Goal: Information Seeking & Learning: Learn about a topic

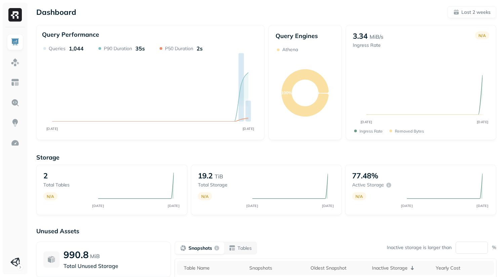
click at [276, 19] on div "Dashboard Last 2 weeks Query Performance AUG [DATE] Queries 1,044 P90 Duration …" at bounding box center [267, 187] width 474 height 374
click at [298, 150] on div "Storage 2 Total tables N/A AUG [DATE] 19.2 TiB Total storage N/A AUG [DATE] 77.…" at bounding box center [266, 258] width 460 height 222
click at [299, 20] on div "Dashboard Last 2 weeks Query Performance AUG [DATE] Queries 1,044 P90 Duration …" at bounding box center [267, 187] width 474 height 374
click at [20, 84] on link at bounding box center [15, 82] width 16 height 16
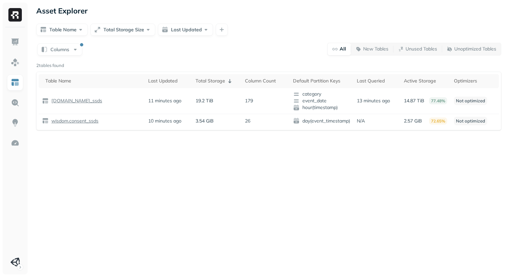
click at [66, 42] on div "Columns All New Tables Unused Tables Unoptimized Tables" at bounding box center [268, 48] width 465 height 13
click at [66, 47] on button "Columns" at bounding box center [59, 49] width 45 height 12
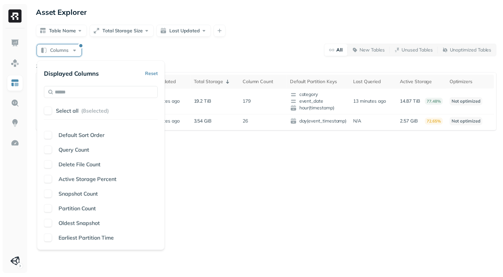
scroll to position [163, 0]
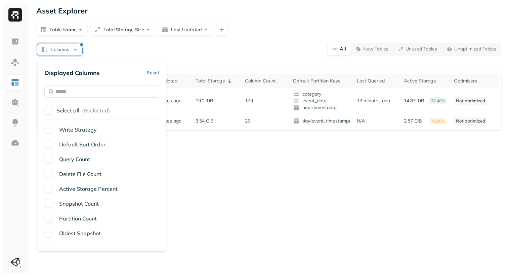
click at [55, 163] on div "Table Name Last Updated Total Storage Column Count Default Partition Keys Last …" at bounding box center [101, 185] width 115 height 118
click at [50, 160] on button "button" at bounding box center [48, 159] width 8 height 8
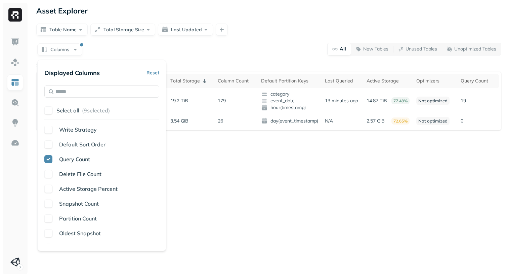
click at [276, 186] on div "Asset Explorer Table Name Total Storage Size Last Updated Columns All New Table…" at bounding box center [269, 138] width 479 height 277
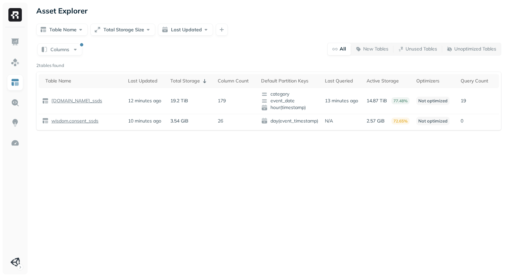
click at [363, 224] on div "Asset Explorer Table Name Total Storage Size Last Updated Columns All New Table…" at bounding box center [269, 138] width 479 height 277
click at [68, 102] on p "[DOMAIN_NAME]_ssds" at bounding box center [76, 100] width 52 height 6
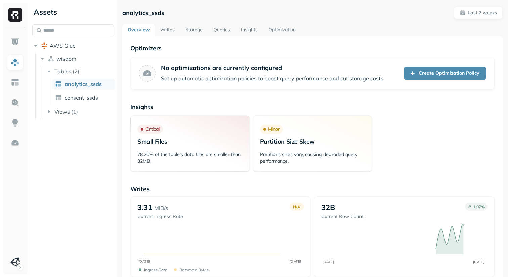
click at [222, 30] on link "Queries" at bounding box center [222, 30] width 28 height 12
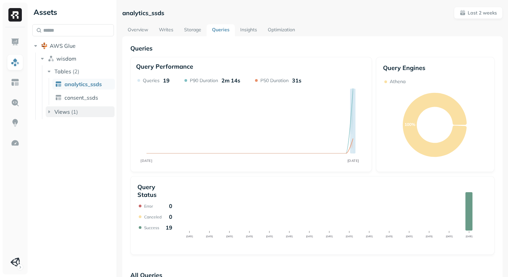
click at [62, 116] on button "Views ( 1 )" at bounding box center [80, 111] width 69 height 11
click at [63, 129] on link "analytics_view" at bounding box center [83, 124] width 63 height 11
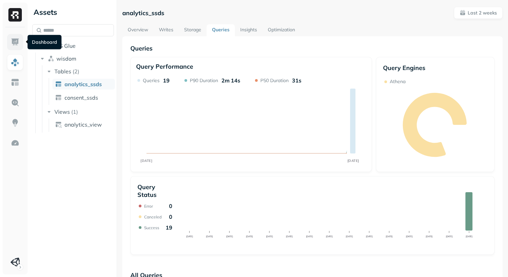
click at [18, 35] on link at bounding box center [15, 42] width 16 height 16
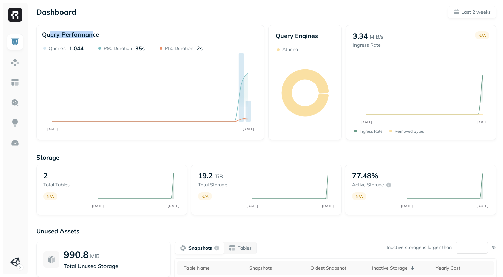
drag, startPoint x: 50, startPoint y: 34, endPoint x: 93, endPoint y: 34, distance: 43.0
click at [93, 34] on p "Query Performance" at bounding box center [70, 35] width 57 height 8
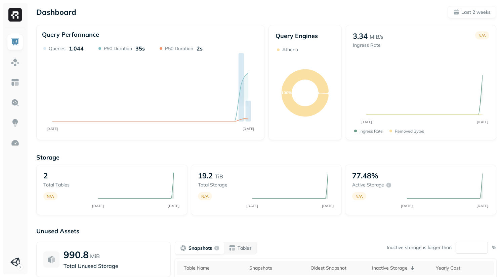
click at [125, 34] on div "Query Performance" at bounding box center [150, 35] width 217 height 9
click at [11, 78] on img at bounding box center [15, 82] width 9 height 9
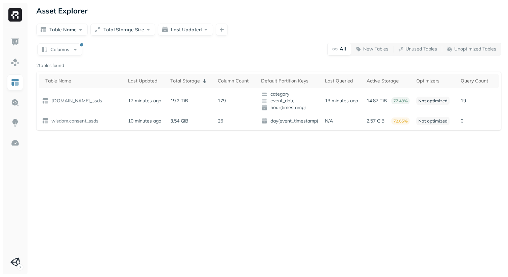
click at [436, 174] on div "Asset Explorer Table Name Total Storage Size Last Updated Columns All New Table…" at bounding box center [269, 138] width 479 height 277
click at [11, 100] on img at bounding box center [15, 102] width 9 height 9
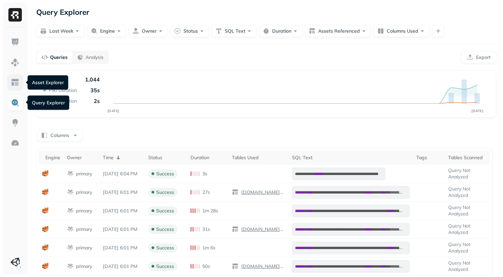
click at [17, 83] on img at bounding box center [15, 82] width 9 height 9
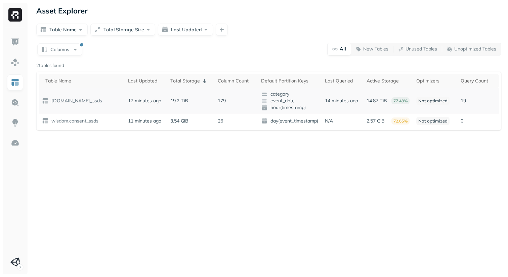
click at [85, 100] on p "[DOMAIN_NAME]_ssds" at bounding box center [76, 100] width 52 height 6
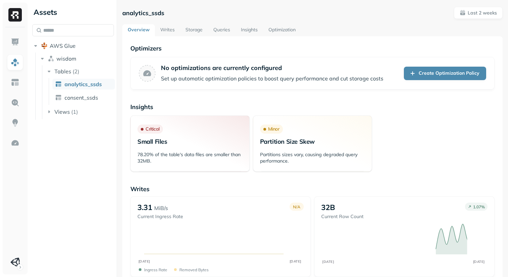
click at [218, 32] on link "Queries" at bounding box center [222, 30] width 28 height 12
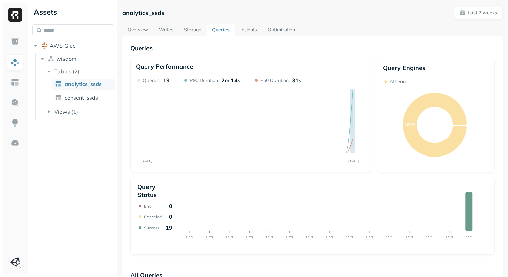
click at [276, 31] on link "Optimization" at bounding box center [282, 30] width 38 height 12
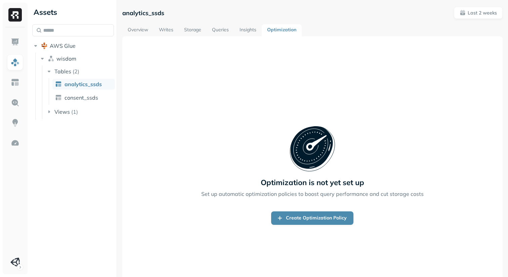
click at [188, 29] on link "Storage" at bounding box center [193, 30] width 28 height 12
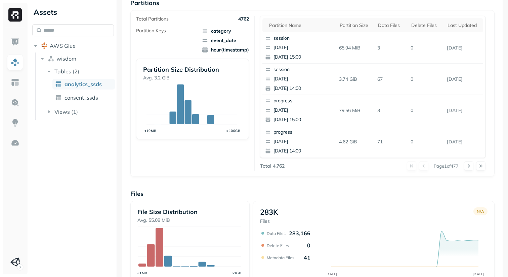
scroll to position [161, 0]
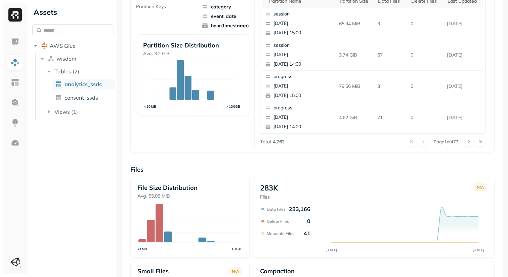
click at [384, 162] on div "Overview 19.2 TiB Total Storage N/A AUG [DATE] 77.48% Active storage N/A AUG [D…" at bounding box center [312, 114] width 364 height 462
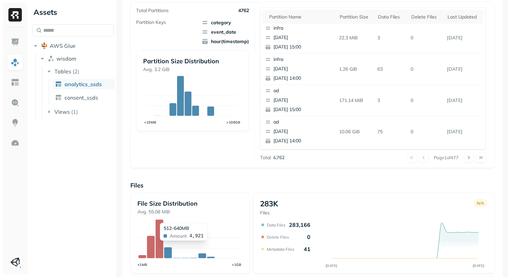
scroll to position [138, 0]
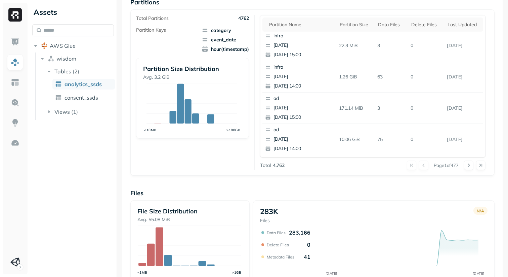
click at [95, 159] on div "Assets AWS Glue wisdom Tables ( 2 ) analytics_ssds consent_ssds Views ( 1 )" at bounding box center [73, 138] width 87 height 277
click at [58, 219] on div "Assets AWS Glue wisdom Tables ( 2 ) analytics_ssds consent_ssds Views ( 1 )" at bounding box center [73, 138] width 87 height 277
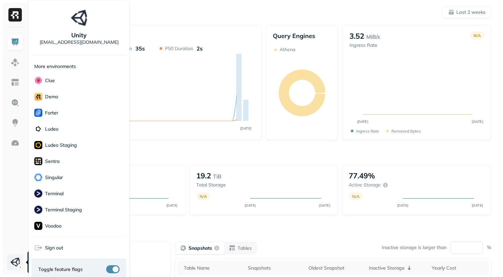
click at [16, 263] on html "Dashboard Last 2 weeks Query Performance AUG 13 AUG 27 Queries 1,055 P90 Durati…" at bounding box center [251, 187] width 503 height 374
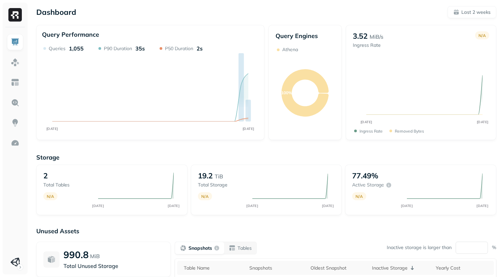
click at [5, 208] on html "Dashboard Last 2 weeks Query Performance AUG 13 AUG 27 Queries 1,055 P90 Durati…" at bounding box center [251, 187] width 503 height 374
click at [14, 262] on html "Dashboard Last 2 weeks Query Performance AUG 13 AUG 27 Queries 1,055 P90 Durati…" at bounding box center [251, 187] width 503 height 374
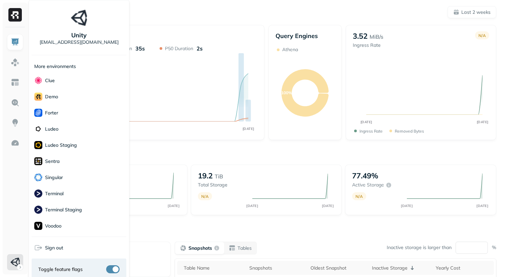
click at [4, 193] on html "Dashboard Last 2 weeks Query Performance AUG 13 AUG 27 Queries 1,055 P90 Durati…" at bounding box center [254, 187] width 508 height 374
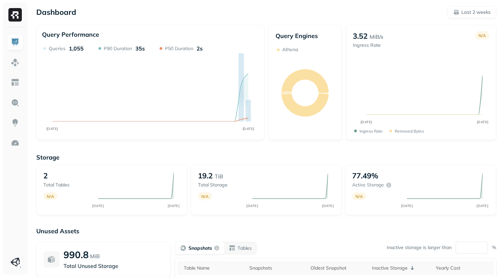
click at [253, 17] on div "Dashboard Last 2 weeks" at bounding box center [266, 12] width 460 height 12
click at [281, 13] on div "Dashboard Last 2 weeks" at bounding box center [266, 12] width 460 height 12
click at [97, 219] on div "Storage 2 Total tables N/A AUG 13 AUG 27 19.2 TiB Total storage N/A AUG 13 AUG …" at bounding box center [266, 258] width 460 height 222
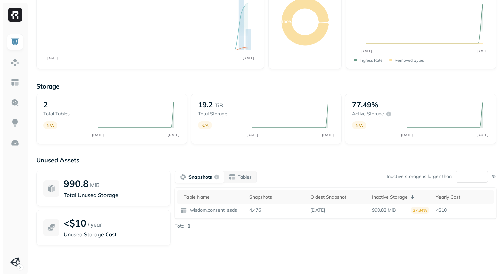
scroll to position [70, 0]
click at [343, 260] on div "Unused Assets 990.8 MiB Total Unused Storage <$10 / year Unused Storage Cost Sn…" at bounding box center [266, 224] width 460 height 134
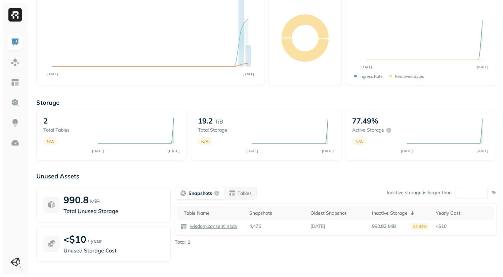
scroll to position [52, 0]
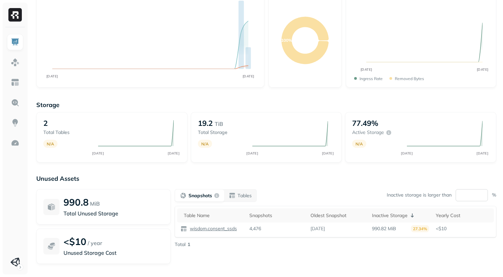
click at [461, 199] on input "**" at bounding box center [472, 195] width 32 height 12
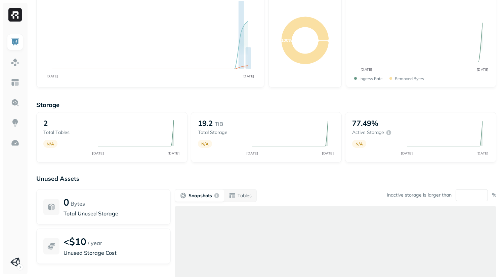
type input "*"
click at [420, 177] on p "Unused Assets" at bounding box center [266, 178] width 460 height 8
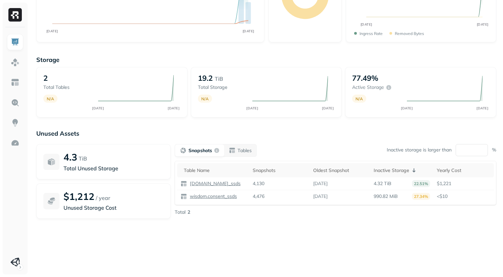
scroll to position [0, 0]
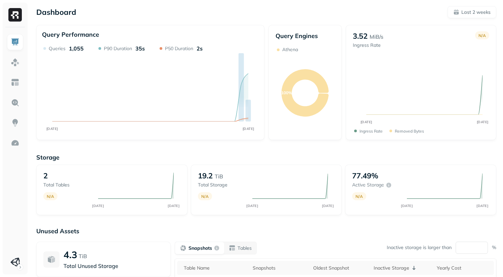
click at [255, 25] on div "Query Performance AUG 13 AUG 27 Queries 1,055 P90 Duration 35s P50 Duration 2s" at bounding box center [150, 82] width 228 height 115
